Goal: Find specific page/section: Find specific page/section

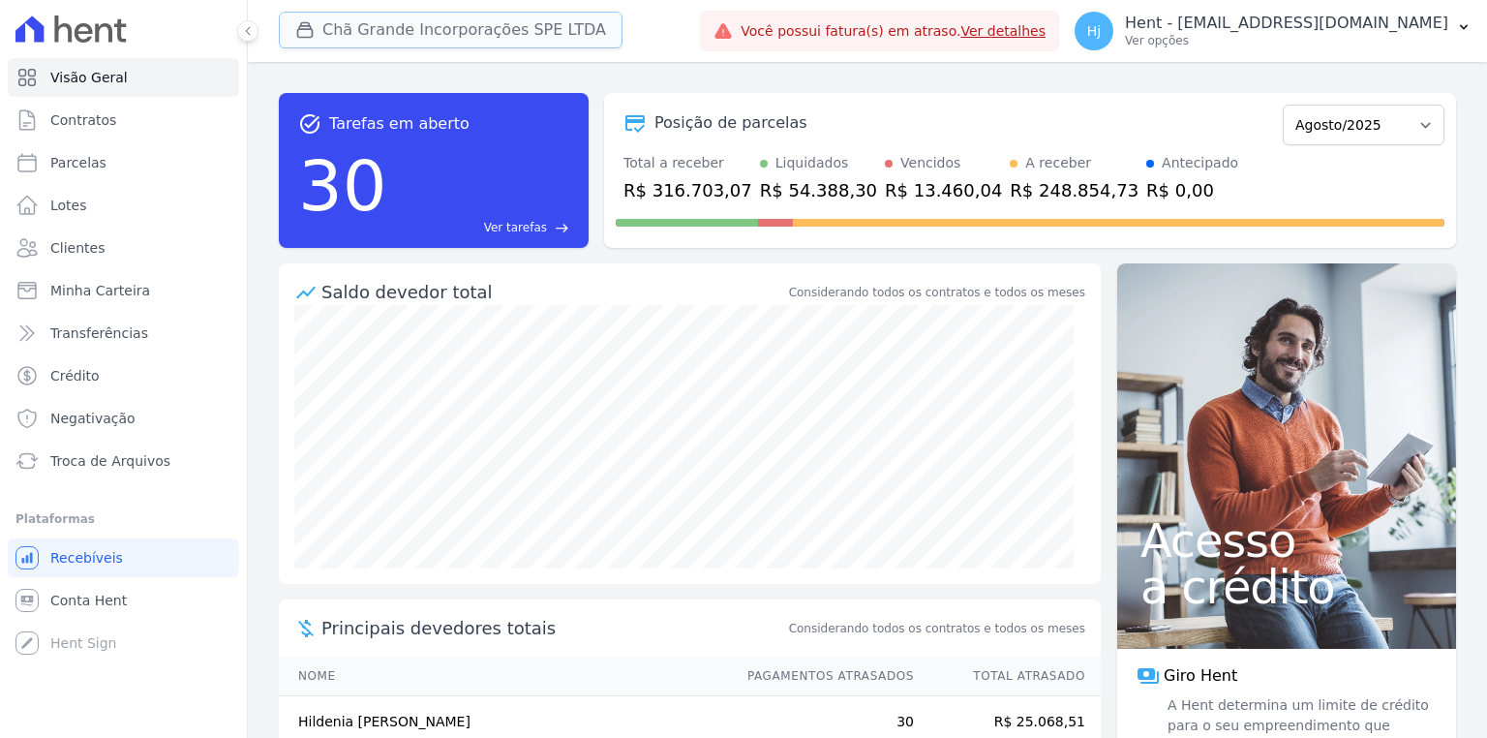
click at [441, 38] on button "Chã Grande Incorporações SPE LTDA" at bounding box center [451, 30] width 344 height 37
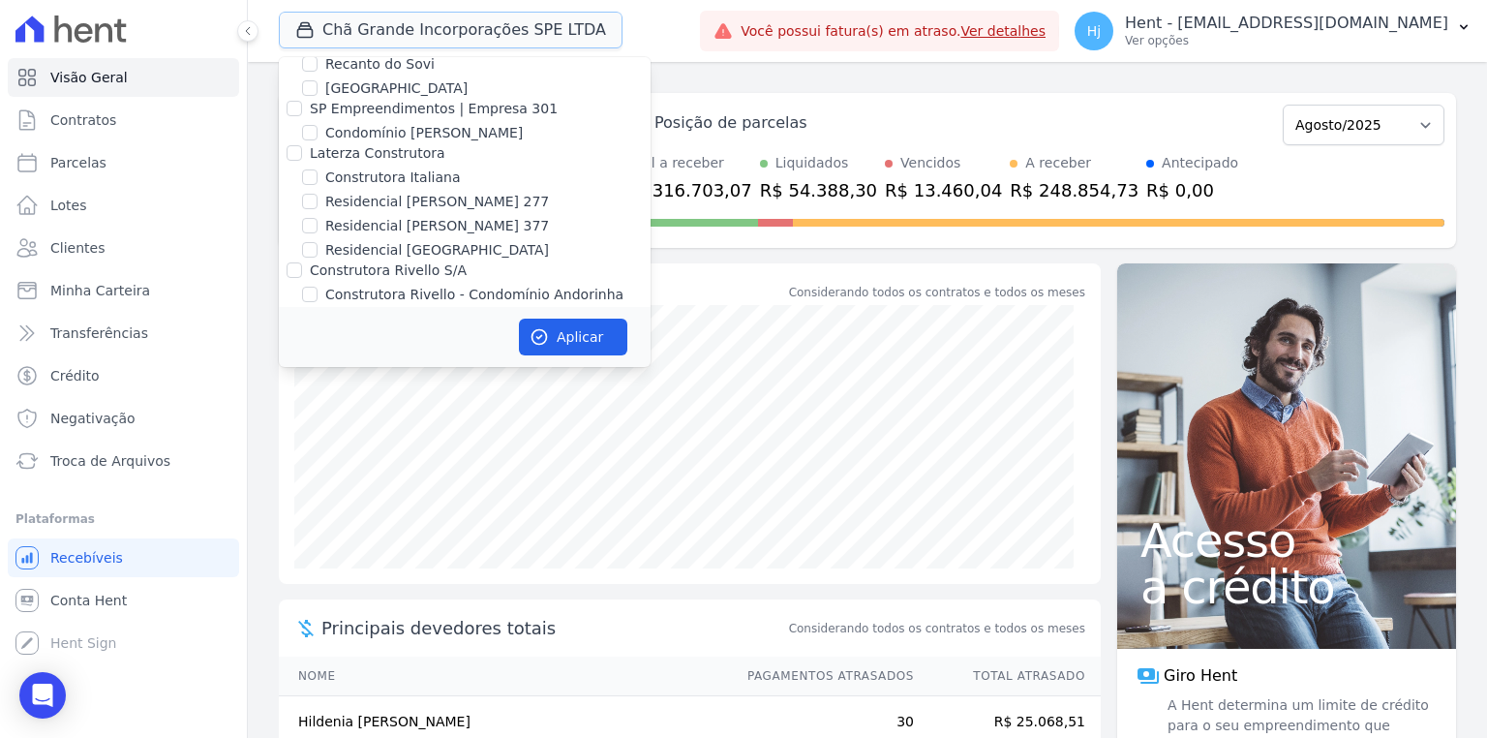
scroll to position [4036, 0]
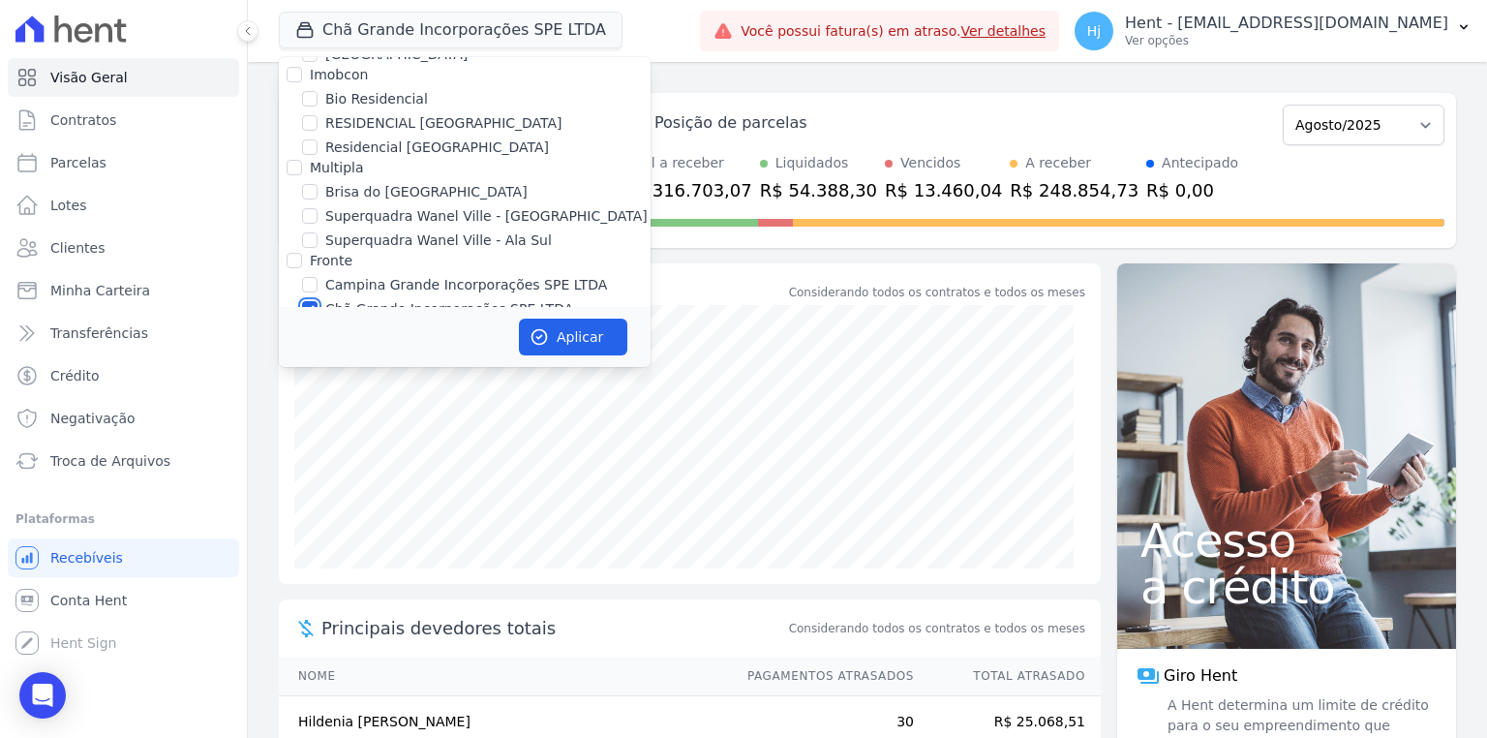
click at [314, 301] on input "Chã Grande Incorporações SPE LTDA" at bounding box center [309, 308] width 15 height 15
checkbox input "false"
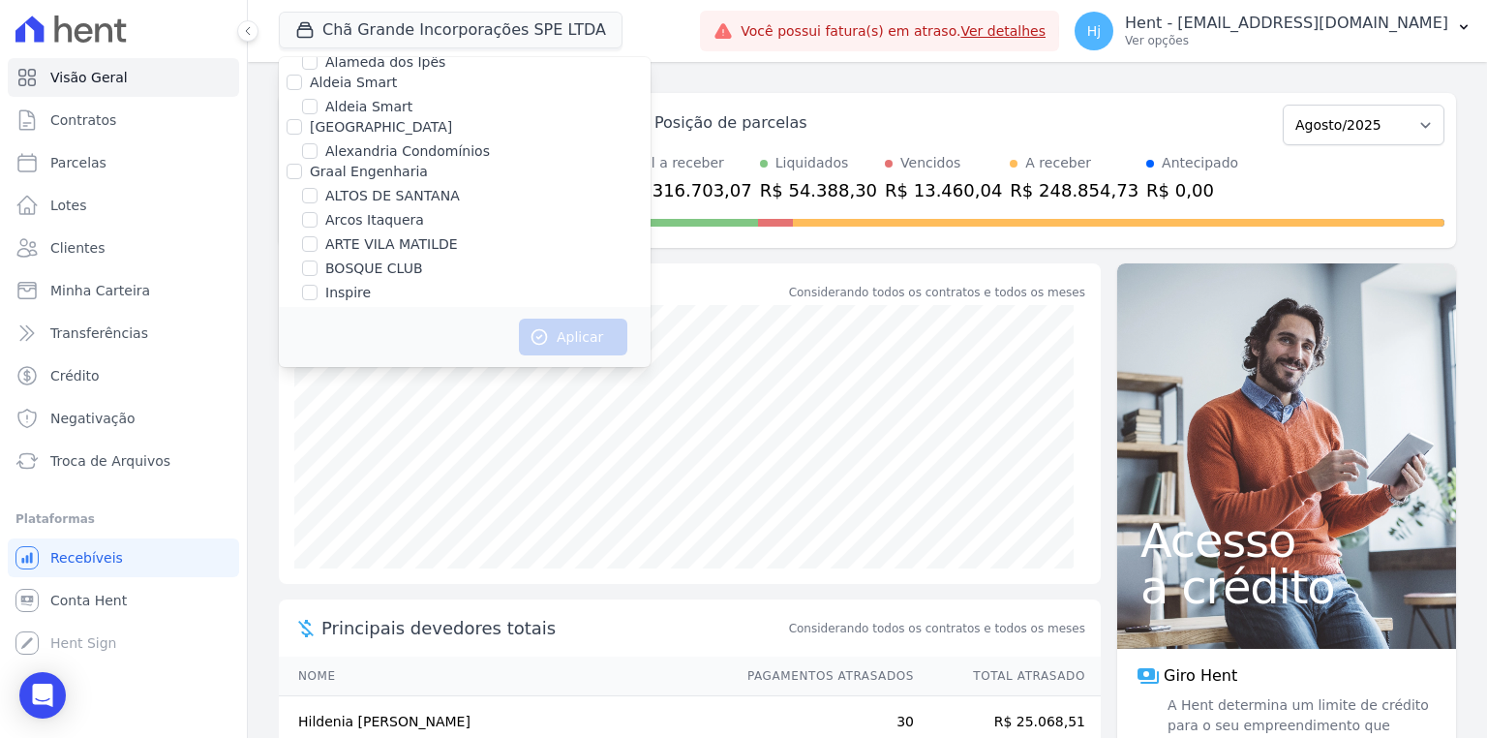
scroll to position [9311, 0]
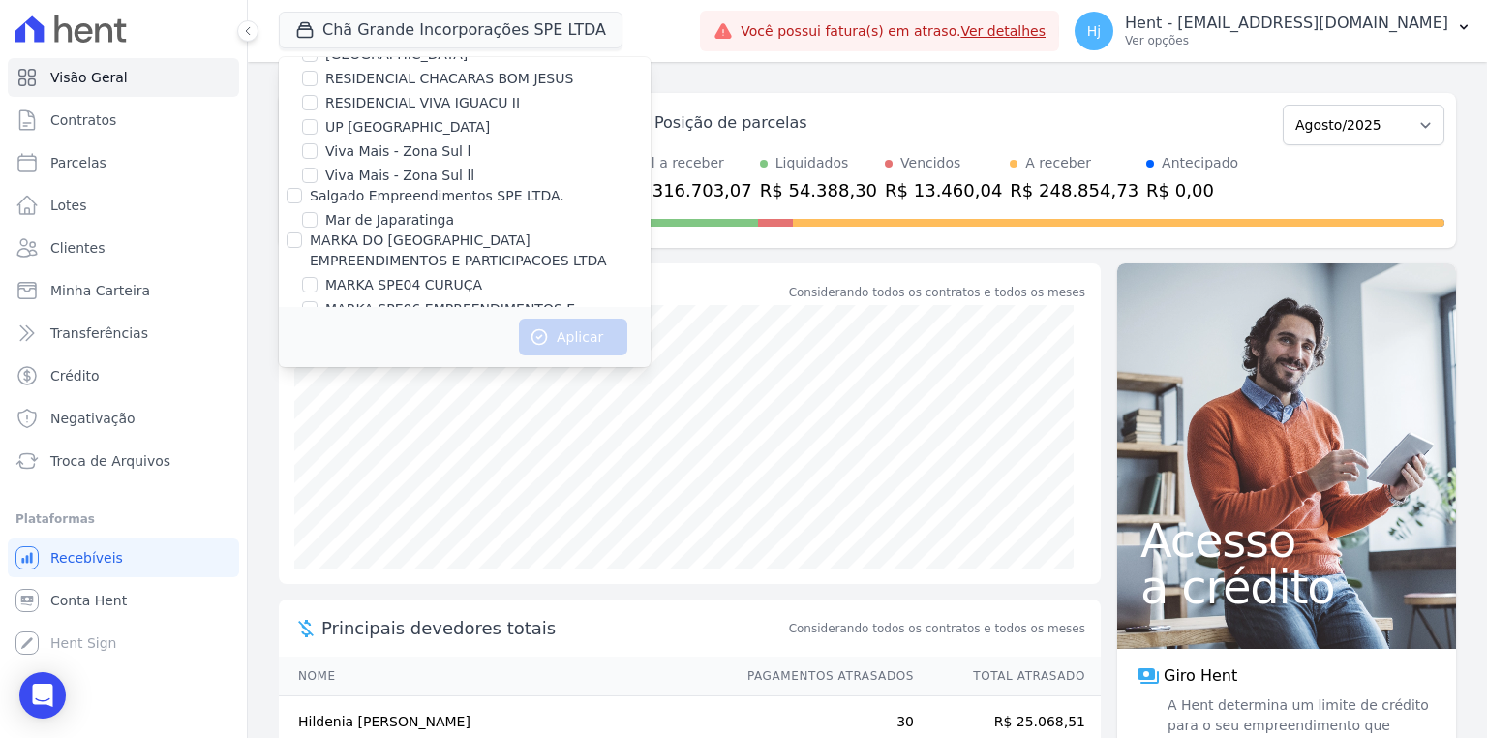
click at [313, 459] on input "MK SPE14 VILA RE" at bounding box center [309, 466] width 15 height 15
checkbox input "true"
click at [585, 345] on button "Aplicar" at bounding box center [573, 336] width 108 height 37
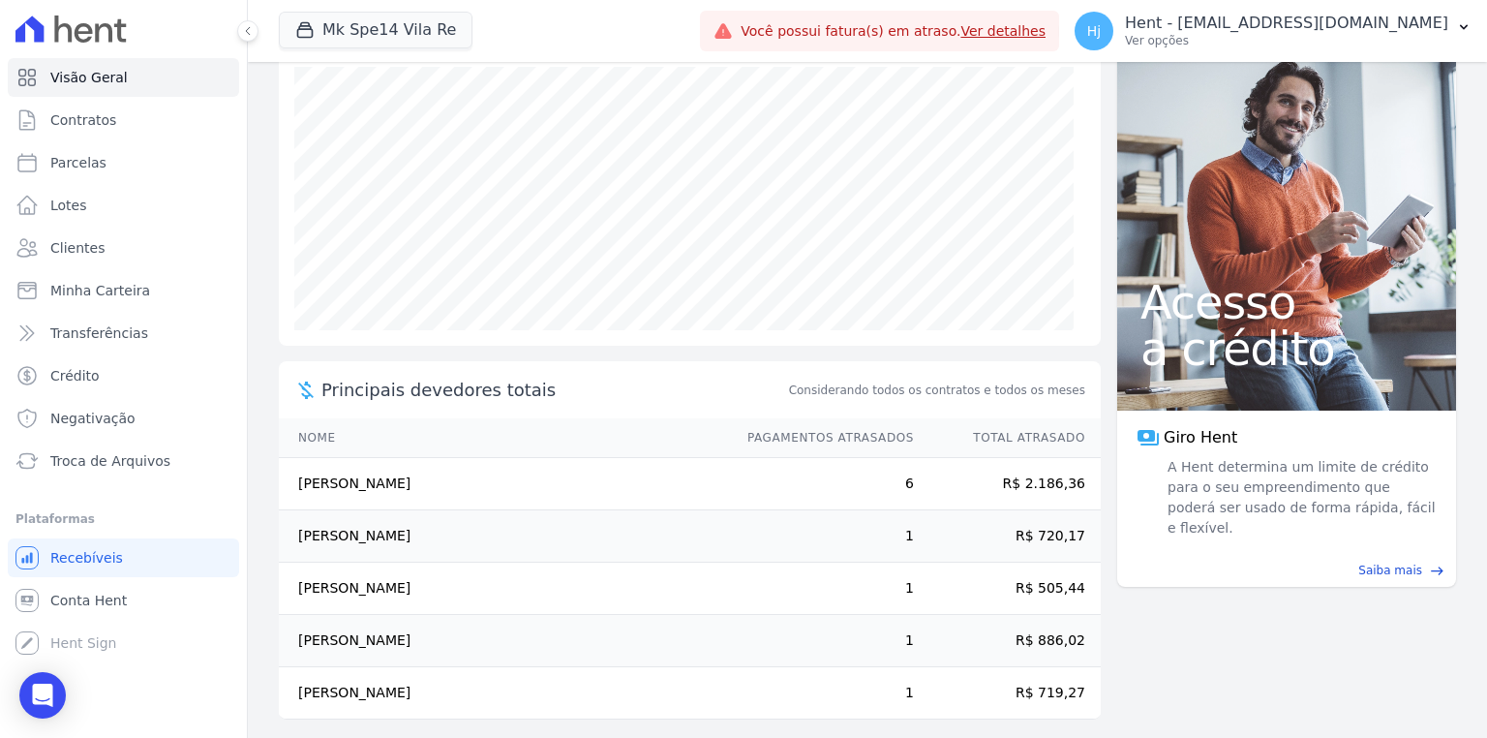
scroll to position [249, 0]
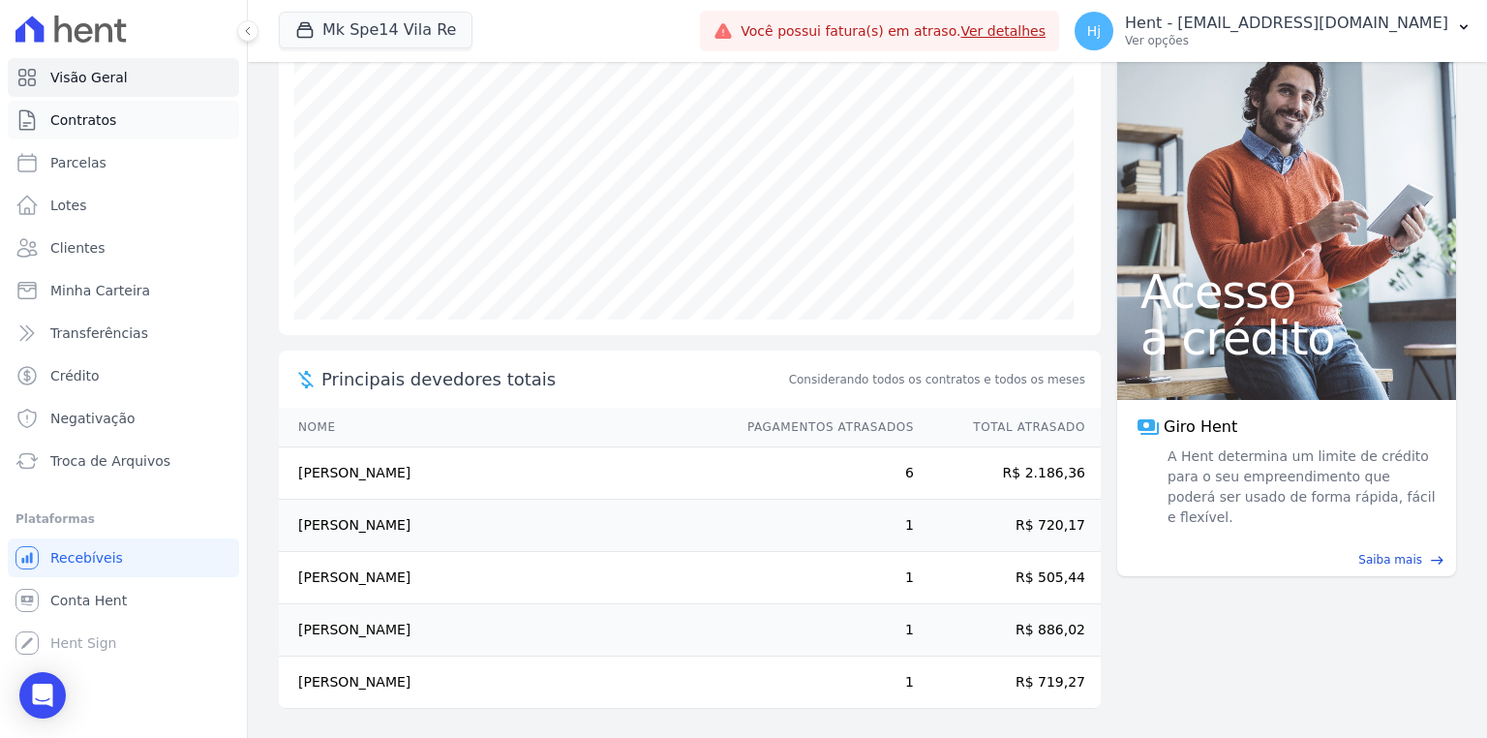
click at [93, 128] on span "Contratos" at bounding box center [83, 119] width 66 height 19
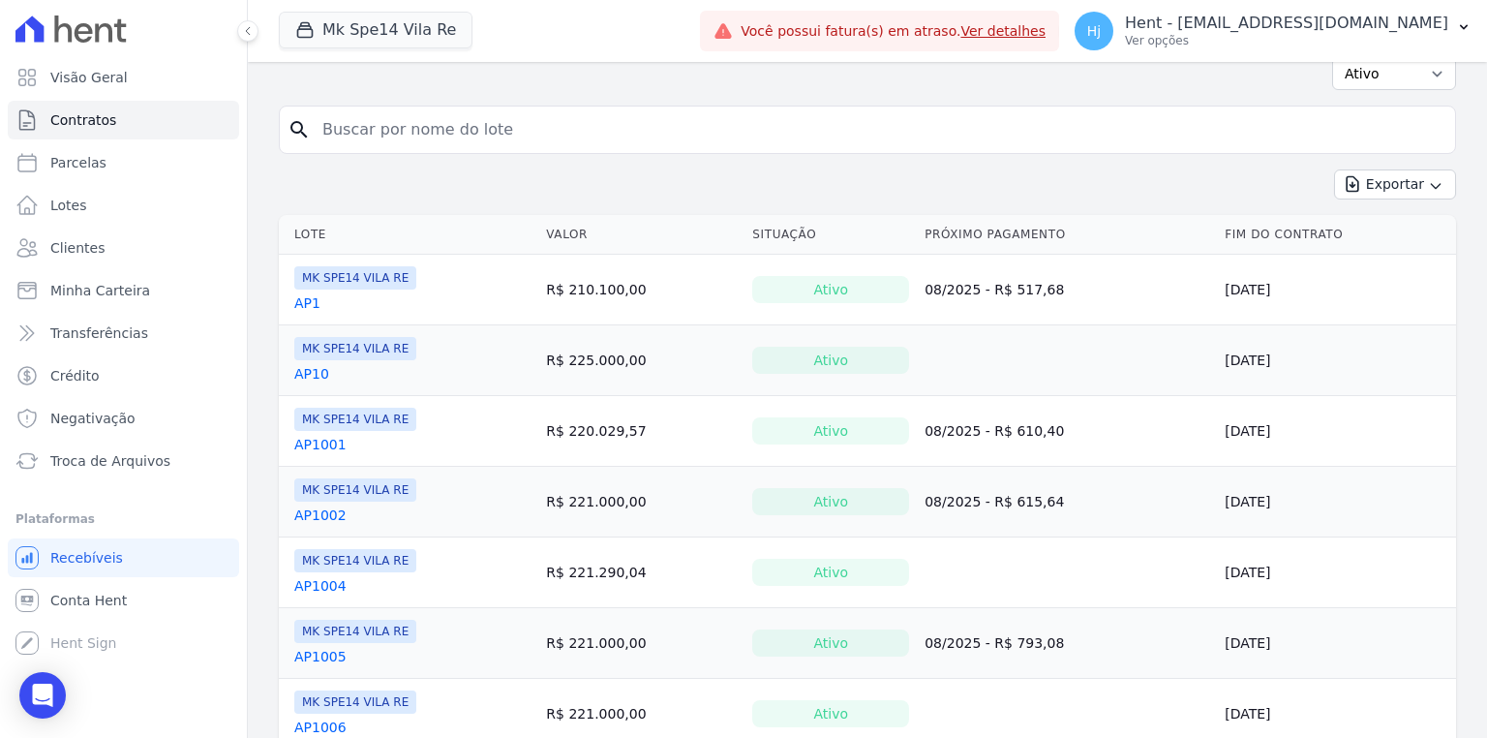
scroll to position [232, 0]
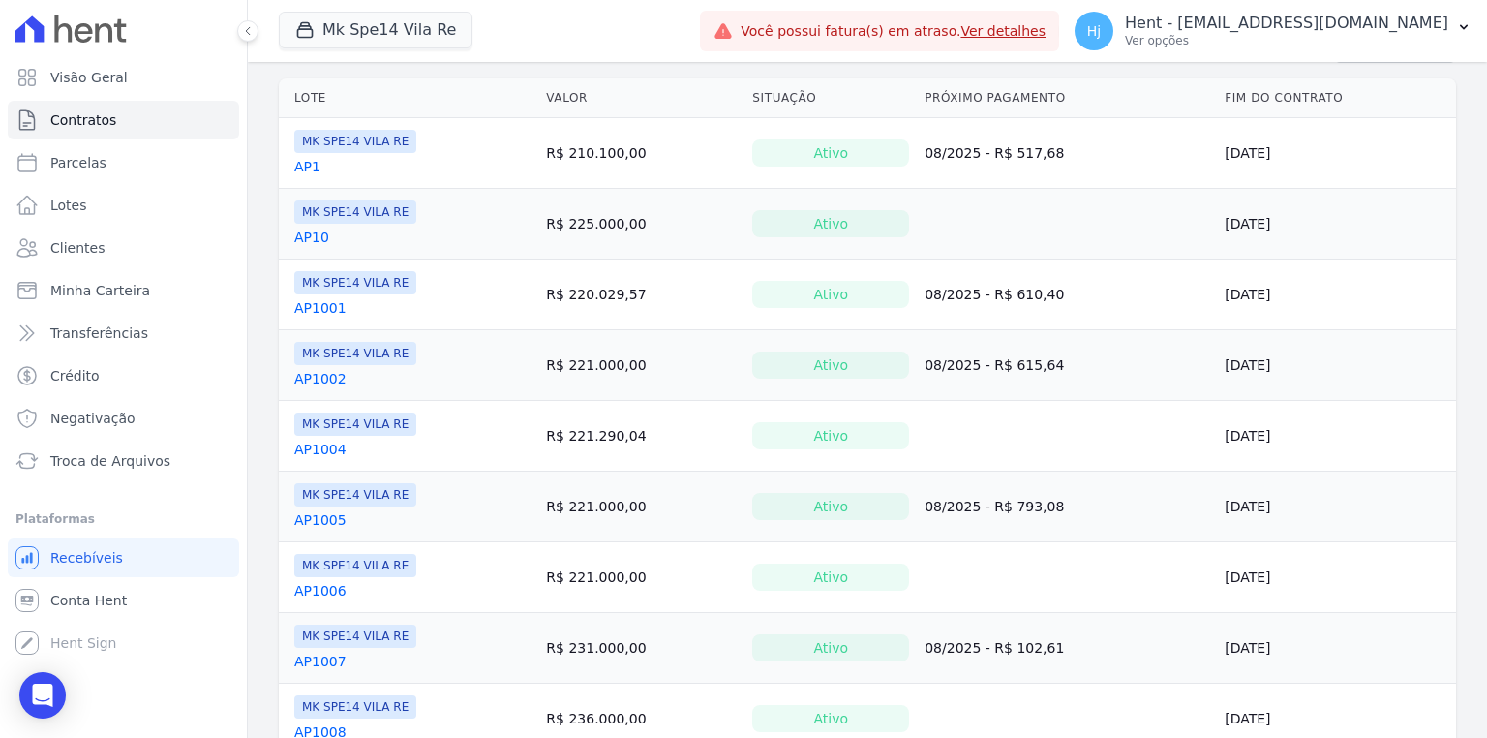
click at [302, 163] on link "AP1" at bounding box center [307, 166] width 26 height 19
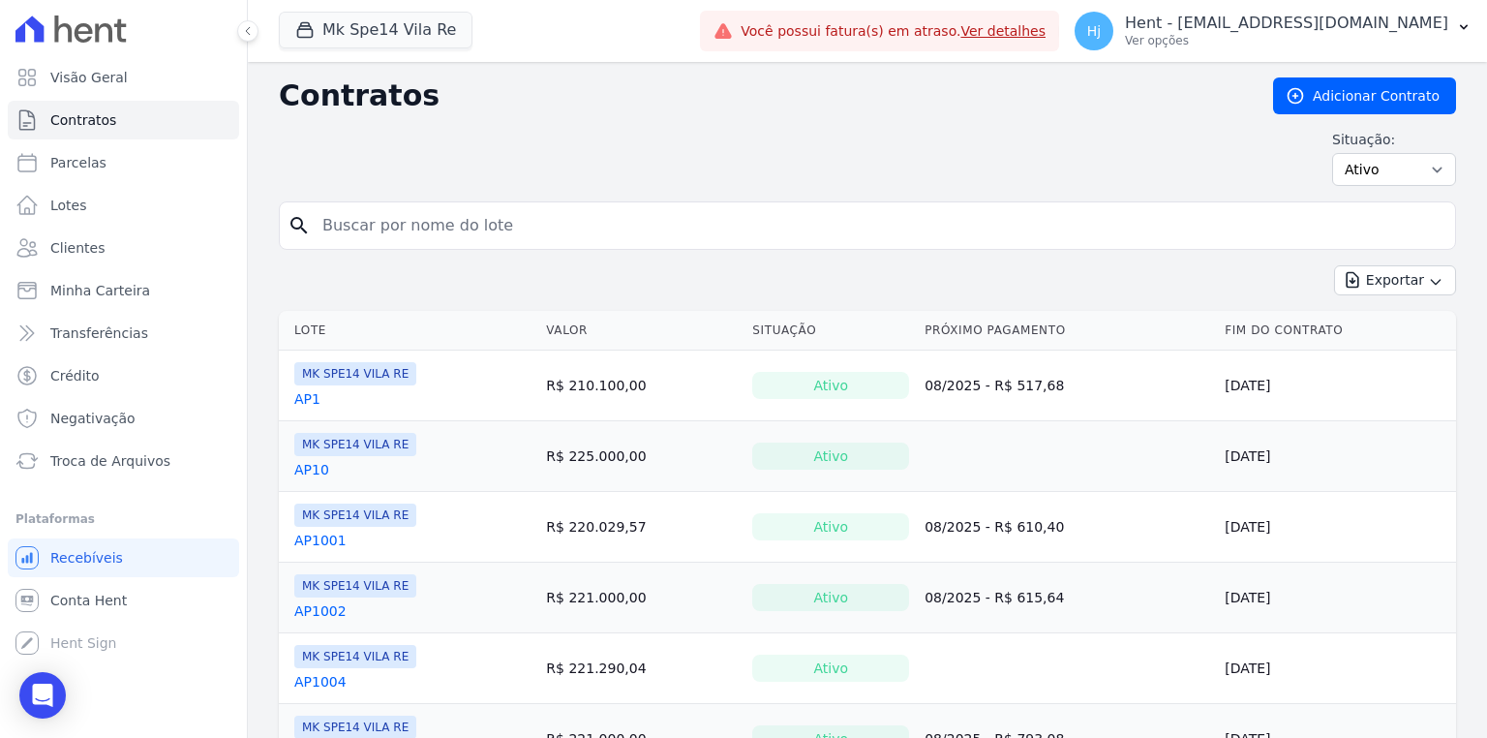
click at [534, 223] on input "search" at bounding box center [879, 225] width 1136 height 39
type input "4001"
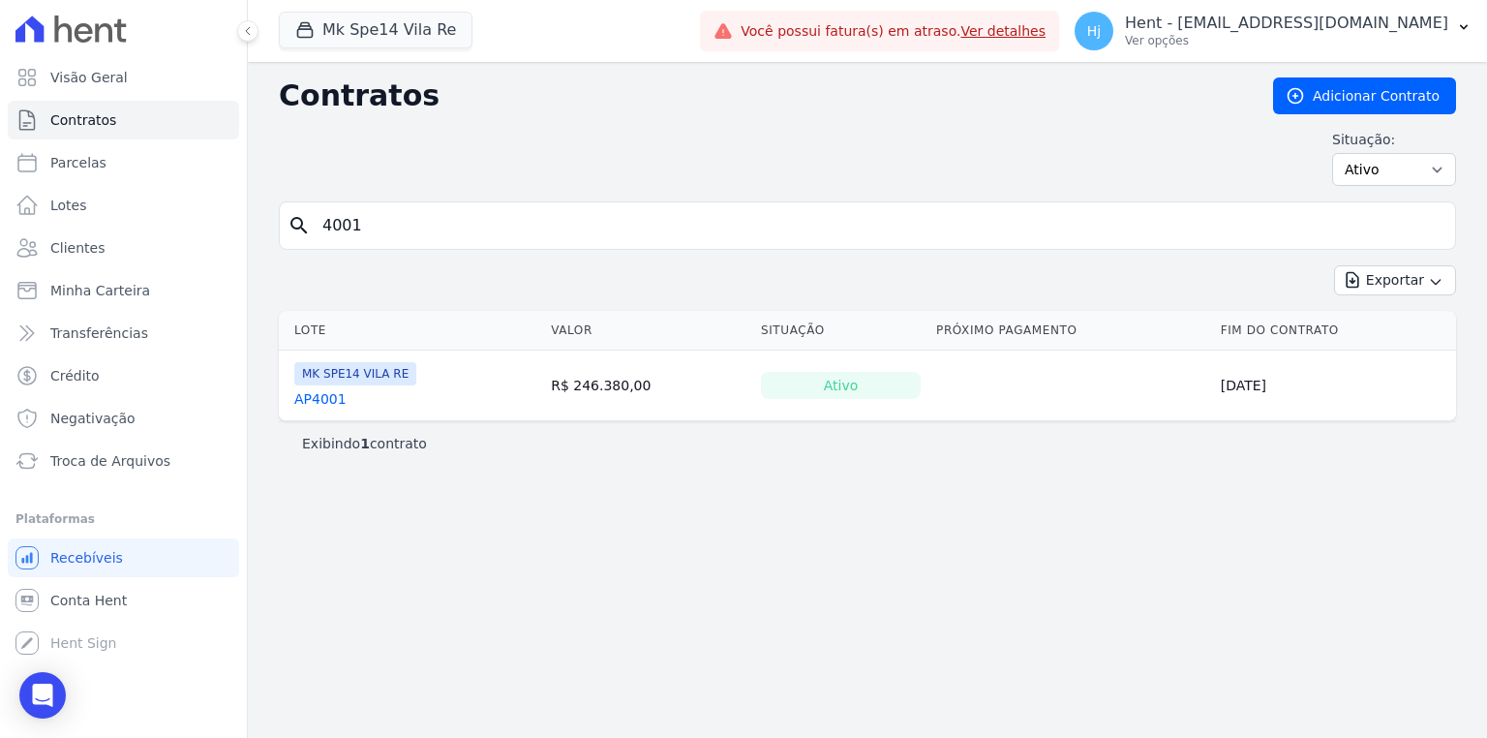
click at [317, 397] on link "AP4001" at bounding box center [320, 398] width 52 height 19
drag, startPoint x: 443, startPoint y: 233, endPoint x: 252, endPoint y: 228, distance: 191.7
click at [252, 228] on div "Contratos Adicionar Contrato Situação: Ativo Todos Pausado Distratado Rascunho …" at bounding box center [867, 400] width 1239 height 676
type input "6020"
drag, startPoint x: 340, startPoint y: 225, endPoint x: 302, endPoint y: 221, distance: 37.9
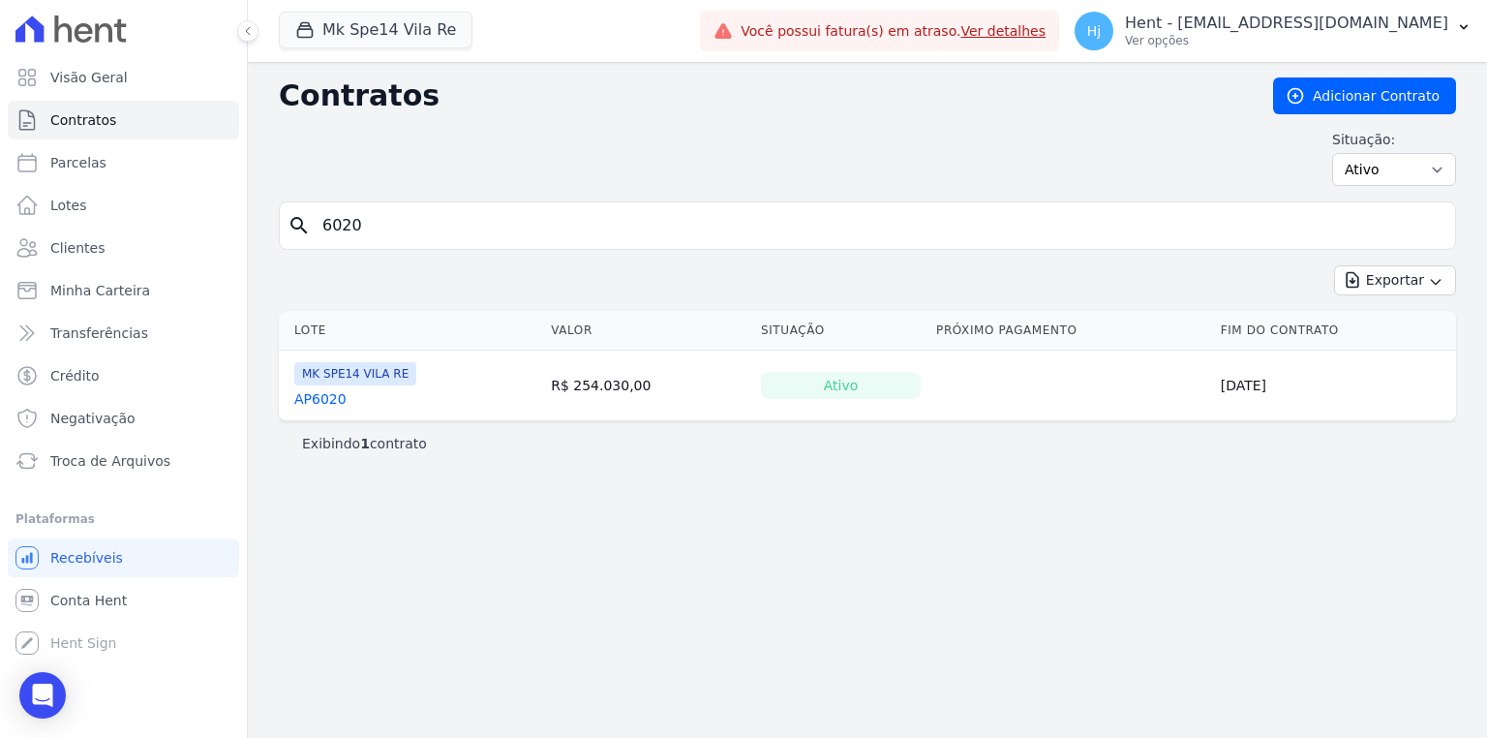
click at [302, 221] on div "search 6020" at bounding box center [867, 225] width 1177 height 48
type input "3003"
click at [1463, 374] on div "Lote [GEOGRAPHIC_DATA] Situação Próximo Pagamento Fim do Contrato MK SPE14 VILA…" at bounding box center [867, 366] width 1239 height 126
click at [441, 235] on input "3003" at bounding box center [879, 225] width 1136 height 39
drag, startPoint x: 391, startPoint y: 226, endPoint x: 194, endPoint y: 217, distance: 197.7
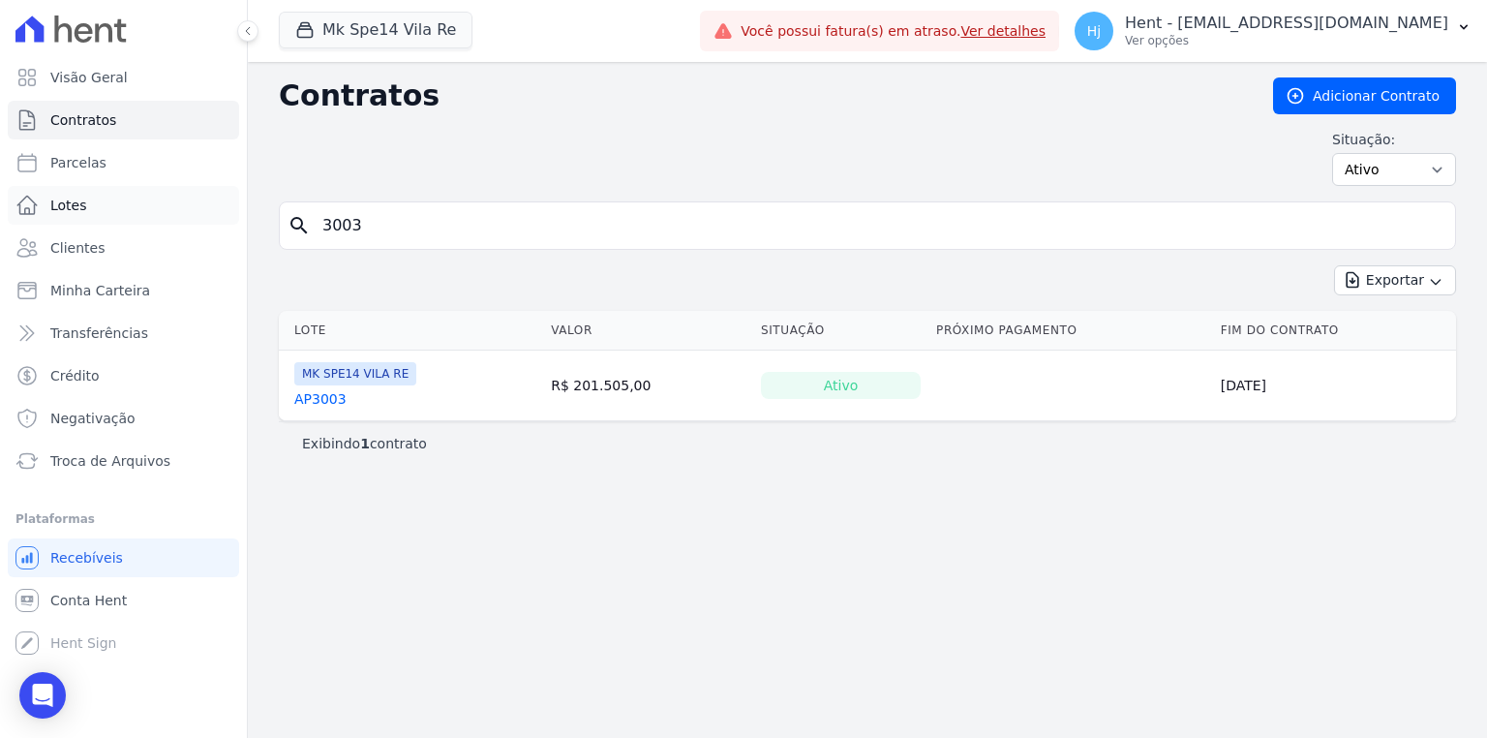
click at [194, 217] on div "Visão Geral Contratos [GEOGRAPHIC_DATA] Lotes Clientes Minha Carteira Transferê…" at bounding box center [743, 369] width 1487 height 738
type input "6001"
